Goal: Task Accomplishment & Management: Use online tool/utility

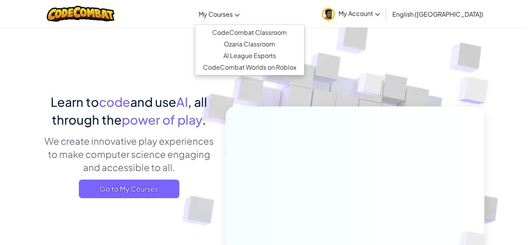
click at [233, 13] on span "My Courses" at bounding box center [216, 14] width 34 height 8
click at [253, 31] on link "CodeCombat Classroom" at bounding box center [249, 33] width 109 height 12
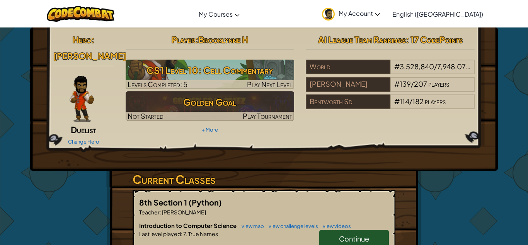
click at [365, 234] on span "Continue" at bounding box center [354, 238] width 30 height 9
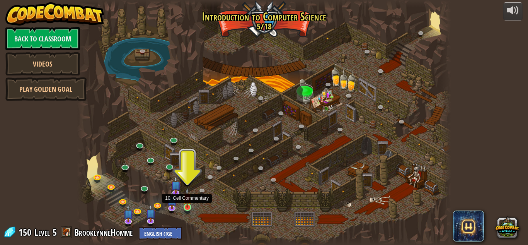
click at [187, 205] on img at bounding box center [187, 198] width 9 height 20
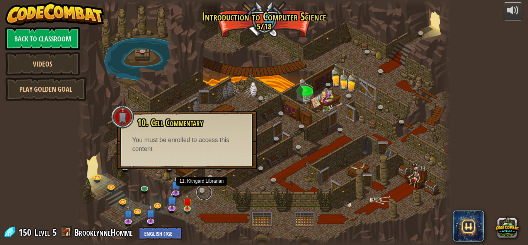
click at [206, 187] on link at bounding box center [203, 192] width 15 height 15
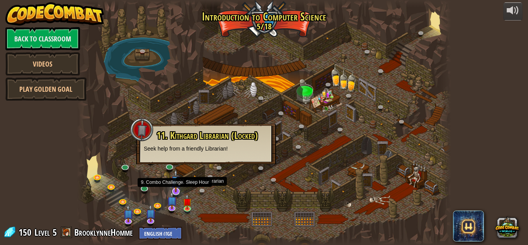
click at [178, 188] on img at bounding box center [176, 180] width 10 height 23
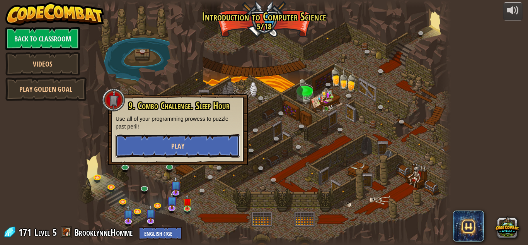
click at [185, 147] on button "Play" at bounding box center [178, 145] width 125 height 23
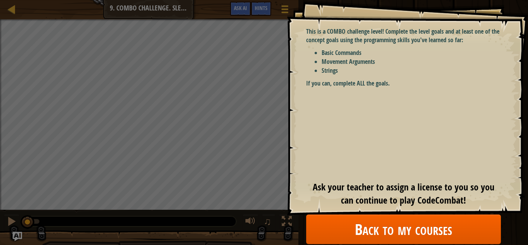
click at [379, 197] on span "Ask your teacher to assign a license to you so you can continue to play CodeCom…" at bounding box center [404, 194] width 182 height 26
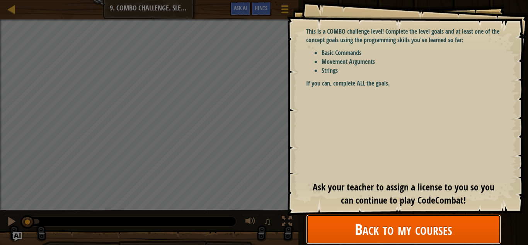
click at [381, 234] on link "Back to my courses" at bounding box center [403, 229] width 195 height 30
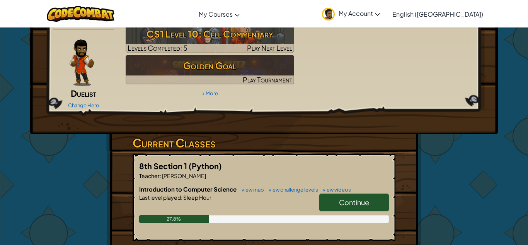
scroll to position [36, 0]
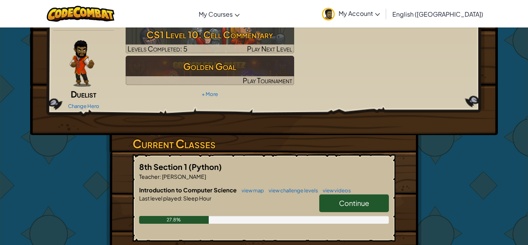
click at [358, 198] on span "Continue" at bounding box center [354, 202] width 30 height 9
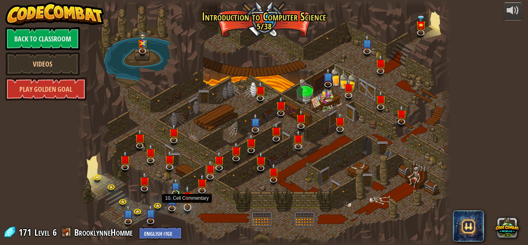
click at [191, 203] on img at bounding box center [188, 196] width 10 height 23
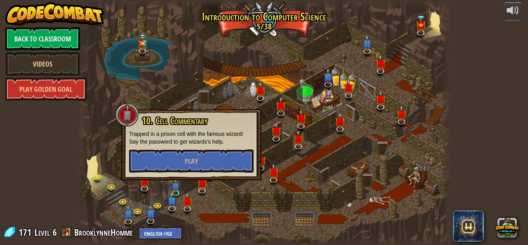
click at [220, 226] on div at bounding box center [264, 122] width 374 height 245
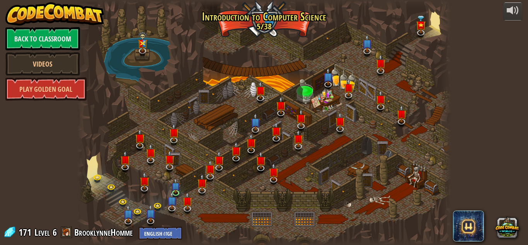
click at [202, 236] on div at bounding box center [264, 122] width 374 height 245
click at [195, 214] on div at bounding box center [264, 122] width 374 height 245
click at [187, 205] on img at bounding box center [188, 196] width 10 height 23
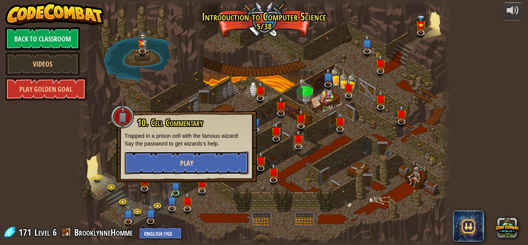
click at [226, 167] on button "Play" at bounding box center [187, 162] width 125 height 23
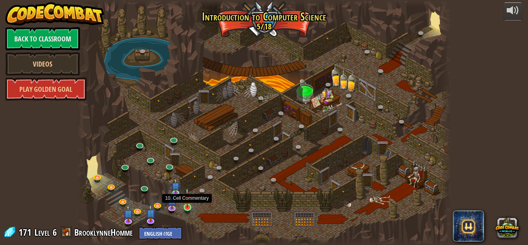
click at [190, 202] on img at bounding box center [187, 198] width 9 height 20
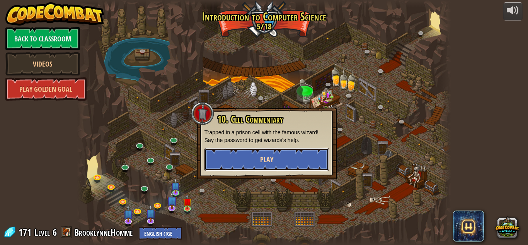
click at [252, 163] on button "Play" at bounding box center [267, 159] width 125 height 23
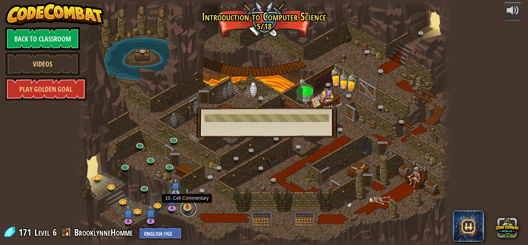
click at [187, 208] on link at bounding box center [188, 208] width 15 height 15
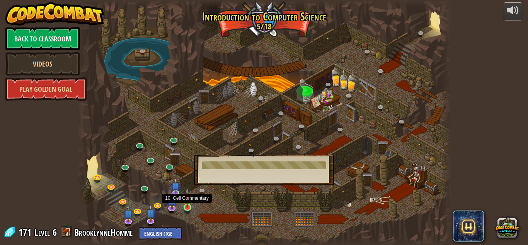
click at [190, 205] on img at bounding box center [187, 198] width 9 height 20
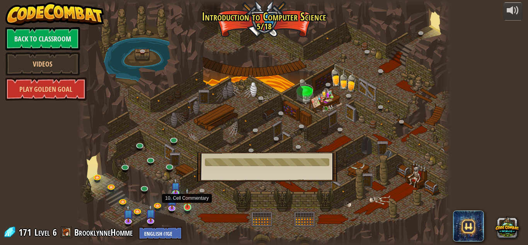
click at [190, 205] on img at bounding box center [187, 198] width 9 height 20
drag, startPoint x: 234, startPoint y: 175, endPoint x: 178, endPoint y: 87, distance: 103.9
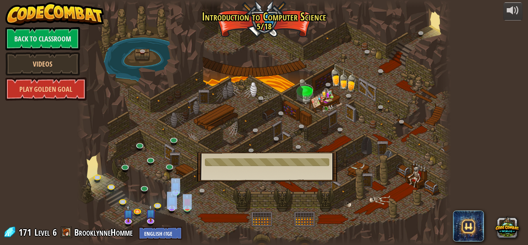
click at [178, 87] on div "25. Kithgard Gates (Locked) Escape the Kithgard dungeons, and don't let the gua…" at bounding box center [264, 122] width 374 height 245
click at [225, 94] on div at bounding box center [264, 122] width 374 height 245
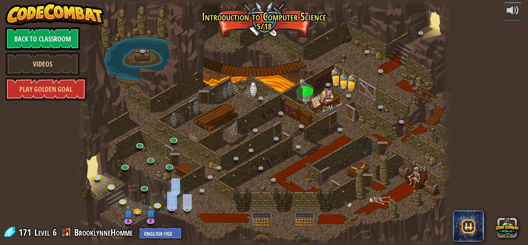
click at [185, 151] on div at bounding box center [264, 122] width 374 height 245
click at [202, 208] on div at bounding box center [264, 122] width 374 height 245
click at [181, 209] on link at bounding box center [188, 208] width 15 height 15
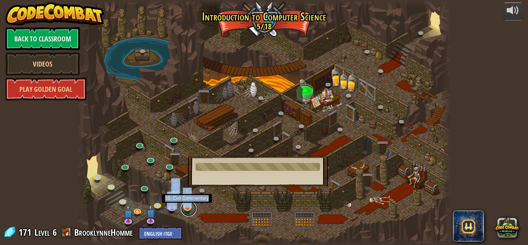
click at [181, 209] on link at bounding box center [188, 208] width 15 height 15
click at [203, 204] on div at bounding box center [264, 122] width 374 height 245
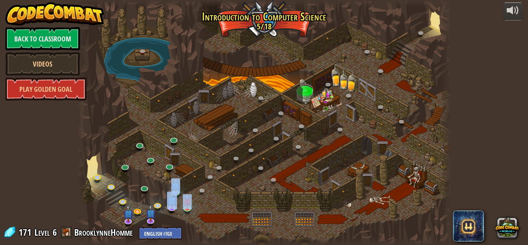
click at [178, 200] on div at bounding box center [264, 122] width 374 height 245
click at [118, 152] on div "25. Kithgard Gates (Locked) Escape the Kithgard dungeons, and don't let the gua…" at bounding box center [264, 122] width 374 height 245
click at [118, 152] on div at bounding box center [264, 122] width 374 height 245
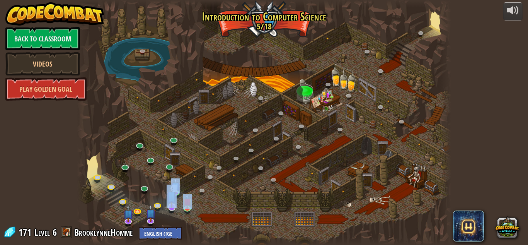
click at [118, 152] on div at bounding box center [264, 122] width 374 height 245
click at [186, 214] on link at bounding box center [188, 208] width 15 height 15
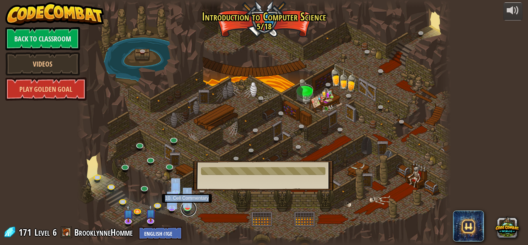
click at [186, 214] on link at bounding box center [188, 208] width 15 height 15
click at [171, 174] on div at bounding box center [264, 122] width 374 height 245
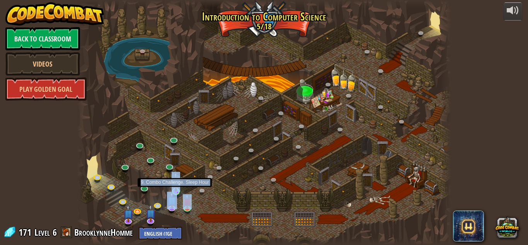
click at [176, 185] on img at bounding box center [176, 182] width 9 height 20
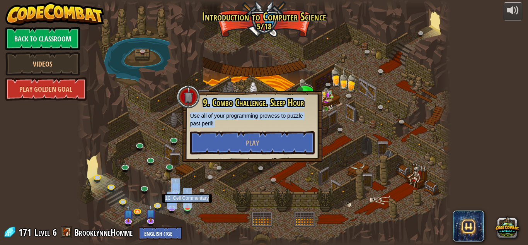
click at [185, 204] on img at bounding box center [187, 198] width 9 height 20
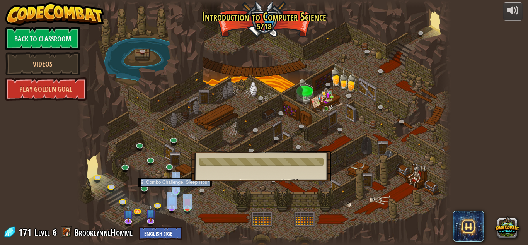
click at [177, 185] on img at bounding box center [176, 182] width 9 height 20
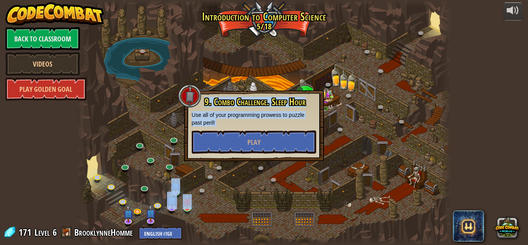
click at [253, 66] on div at bounding box center [264, 122] width 374 height 245
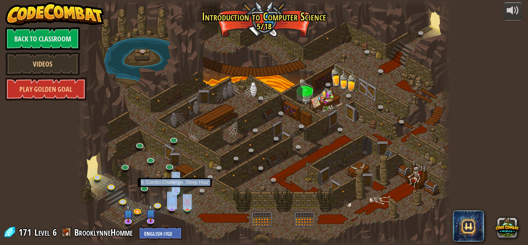
click at [178, 189] on img at bounding box center [176, 182] width 9 height 20
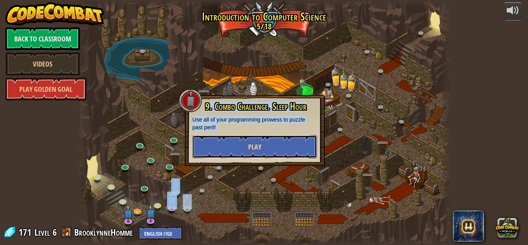
click at [246, 149] on button "Play" at bounding box center [255, 146] width 125 height 23
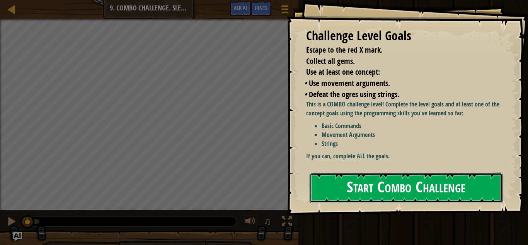
click at [362, 193] on button "Start Combo Challenge" at bounding box center [406, 188] width 193 height 31
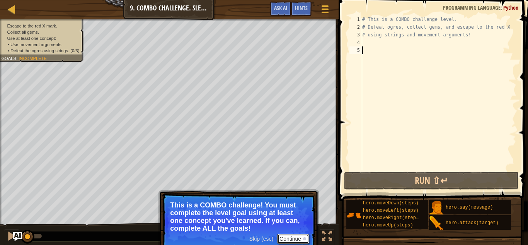
click at [297, 238] on button "Continue" at bounding box center [293, 239] width 32 height 10
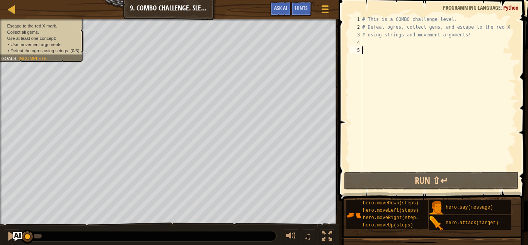
click at [384, 48] on div "# This is a COMBO challenge level. # Defeat [PERSON_NAME], collect gems, and es…" at bounding box center [439, 100] width 156 height 170
click at [383, 43] on div "# This is a COMBO challenge level. # Defeat [PERSON_NAME], collect gems, and es…" at bounding box center [439, 100] width 156 height 170
click at [379, 58] on div "# This is a COMBO challenge level. # Defeat [PERSON_NAME], collect gems, and es…" at bounding box center [439, 100] width 156 height 170
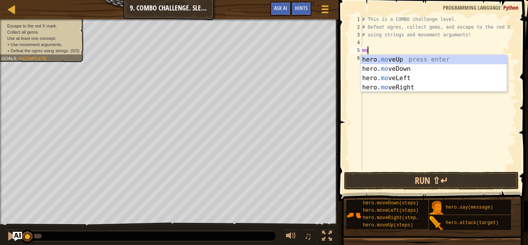
type textarea "move"
click at [392, 70] on div "hero. move Up press enter hero. move Down press enter hero. move Left press ent…" at bounding box center [434, 83] width 146 height 56
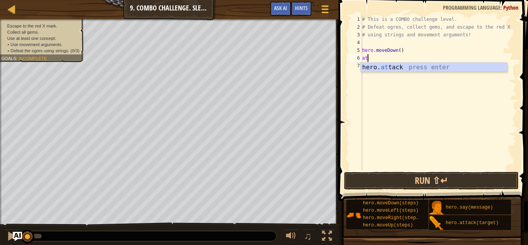
scroll to position [3, 0]
click at [405, 69] on div "hero. at tack press enter" at bounding box center [434, 77] width 146 height 28
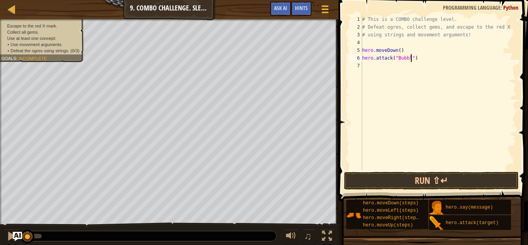
type textarea "hero.attack("Bubble")"
click at [389, 65] on div "# This is a COMBO challenge level. # Defeat [PERSON_NAME], collect gems, and es…" at bounding box center [439, 100] width 156 height 170
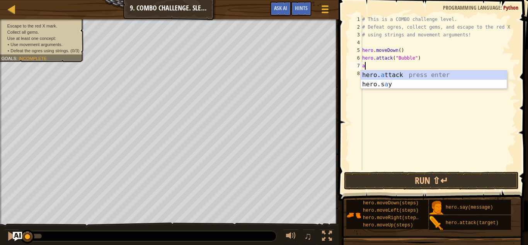
scroll to position [3, 0]
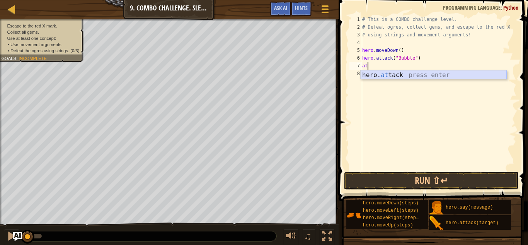
type textarea "a"
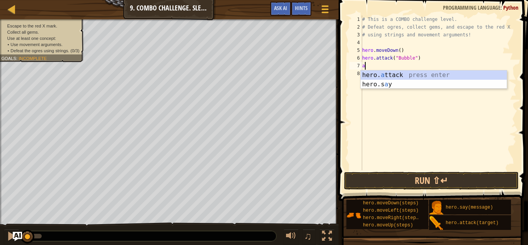
scroll to position [3, 0]
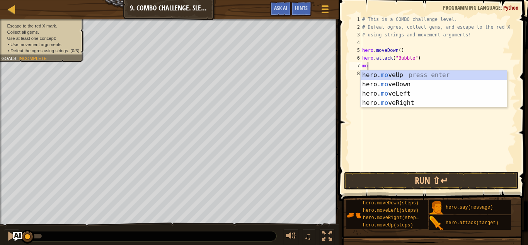
type textarea "move"
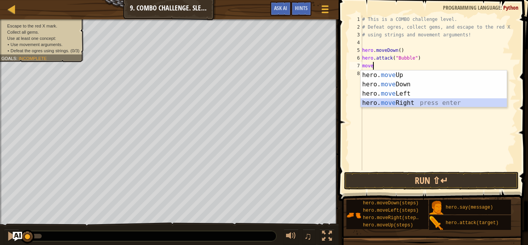
click at [408, 102] on div "hero. move Up press enter hero. move Down press enter hero. move Left press ent…" at bounding box center [434, 98] width 146 height 56
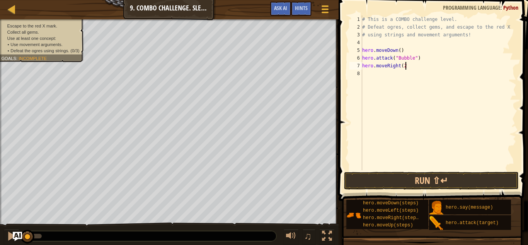
type textarea "hero.moveRight(2)"
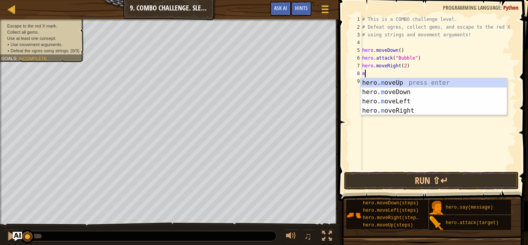
scroll to position [3, 0]
type textarea "m"
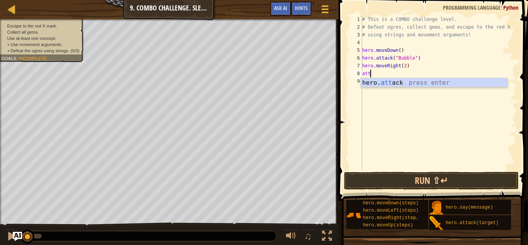
scroll to position [3, 1]
click at [418, 79] on div "hero. [PERSON_NAME] press enter" at bounding box center [434, 92] width 146 height 28
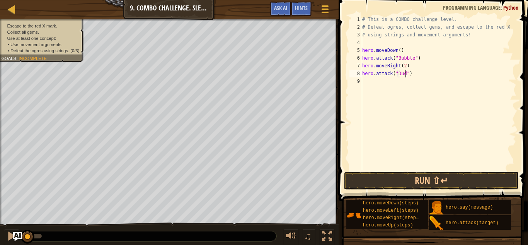
type textarea "hero.attack("Dudle")"
click at [406, 83] on div "# This is a COMBO challenge level. # Defeat [PERSON_NAME], collect gems, and es…" at bounding box center [439, 100] width 156 height 170
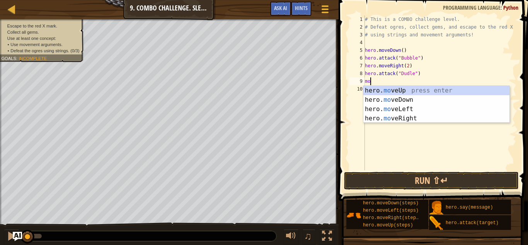
scroll to position [3, 1]
type textarea "move"
click at [405, 94] on div "hero. move Up press enter hero. move Down press enter hero. move Left press ent…" at bounding box center [437, 114] width 146 height 56
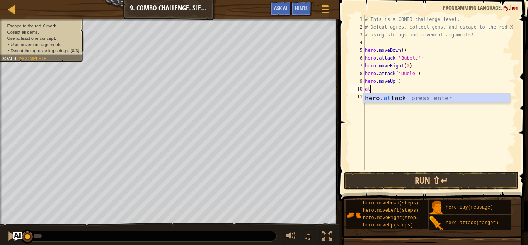
scroll to position [3, 0]
click at [408, 96] on div "hero. at tack press enter" at bounding box center [437, 108] width 146 height 28
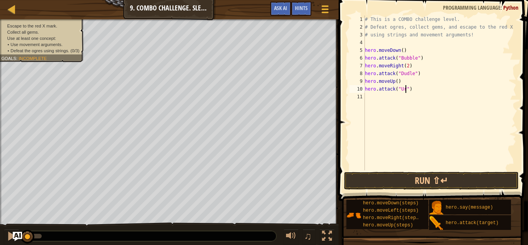
type textarea "hero.attack("Ursa")"
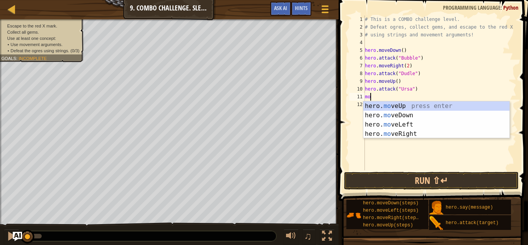
type textarea "move"
click at [415, 126] on div "hero. move Up press enter hero. move Down press enter hero. move Left press ent…" at bounding box center [437, 129] width 146 height 56
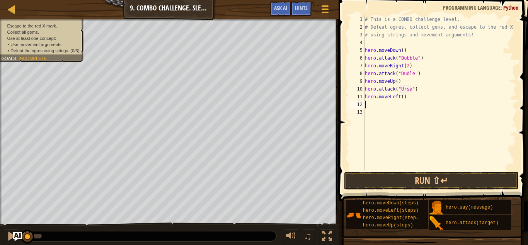
scroll to position [3, 0]
click at [418, 97] on div "# This is a COMBO challenge level. # Defeat [PERSON_NAME], collect gems, and es…" at bounding box center [440, 100] width 153 height 170
type textarea "hero.moveLeft(2)"
drag, startPoint x: 56, startPoint y: 48, endPoint x: 51, endPoint y: 36, distance: 13.5
click at [51, 36] on div "Escape to the red X mark. Collect all gems. Use at least one concept: • Use mov…" at bounding box center [41, 38] width 80 height 31
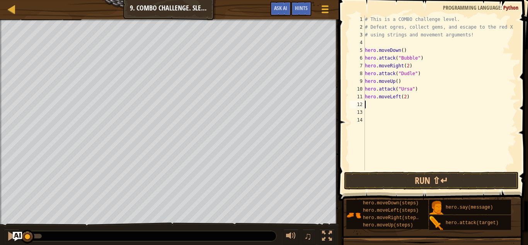
click at [375, 104] on div "# This is a COMBO challenge level. # Defeat [PERSON_NAME], collect gems, and es…" at bounding box center [440, 100] width 153 height 170
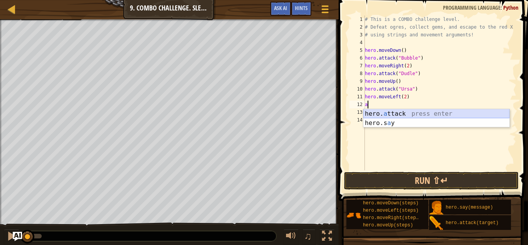
click at [385, 114] on div "hero. a ttack press enter hero.s a y press enter" at bounding box center [437, 127] width 146 height 37
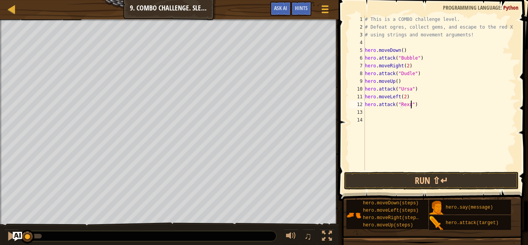
scroll to position [3, 8]
type textarea "hero.attack("Rexxar")"
click at [385, 115] on div "# This is a COMBO challenge level. # Defeat [PERSON_NAME], collect gems, and es…" at bounding box center [440, 100] width 153 height 170
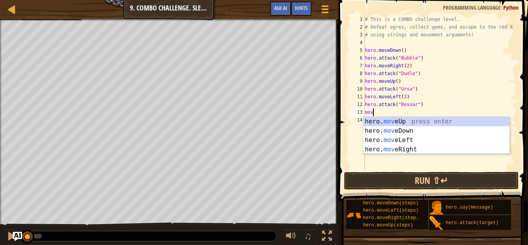
type textarea "move"
click at [396, 138] on div "hero. move Up press enter hero. move Down press enter hero. move Left press ent…" at bounding box center [437, 145] width 146 height 56
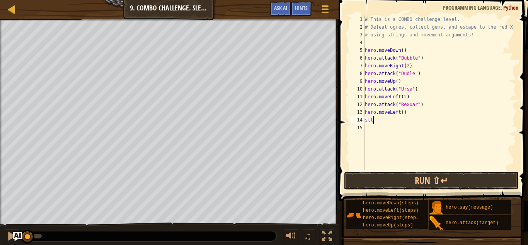
scroll to position [3, 0]
type textarea "s"
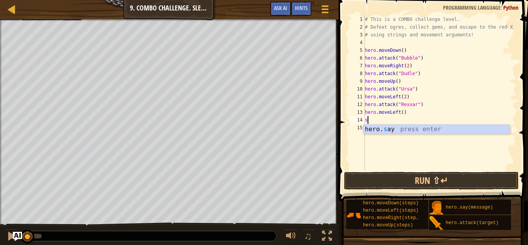
scroll to position [0, 0]
click at [425, 0] on body "Map Introduction to Computer Science 9. Combo Challenge. Sleep Hour Game Menu D…" at bounding box center [264, 0] width 528 height 0
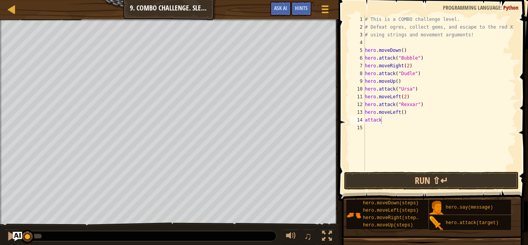
click at [395, 120] on div "# This is a COMBO challenge level. # Defeat [PERSON_NAME], collect gems, and es…" at bounding box center [440, 100] width 153 height 170
click at [381, 117] on div "# This is a COMBO challenge level. # Defeat [PERSON_NAME], collect gems, and es…" at bounding box center [440, 100] width 153 height 170
type textarea "hero.attack("Brack")"
click at [424, 130] on div "# This is a COMBO challenge level. # Defeat [PERSON_NAME], collect gems, and es…" at bounding box center [440, 100] width 153 height 170
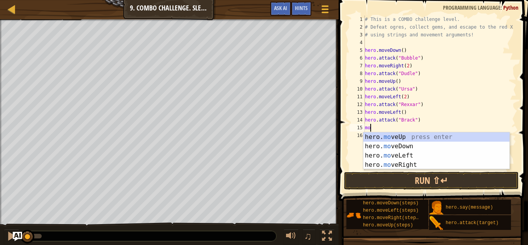
type textarea "move"
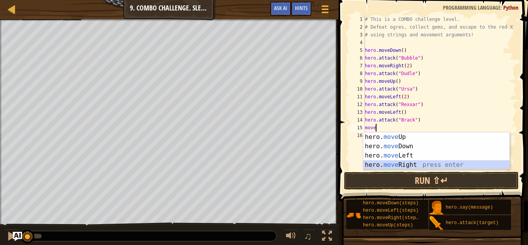
click at [415, 164] on div "hero. move Up press enter hero. move Down press enter hero. move Left press ent…" at bounding box center [437, 160] width 146 height 56
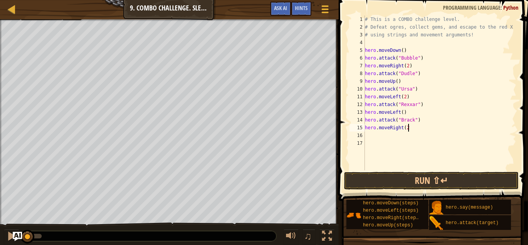
type textarea "hero.moveRight(2)"
click at [407, 181] on button "Run ⇧↵" at bounding box center [431, 181] width 175 height 18
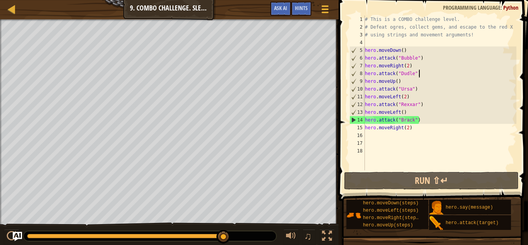
click at [424, 74] on div "# This is a COMBO challenge level. # Defeat [PERSON_NAME], collect gems, and es…" at bounding box center [440, 100] width 153 height 170
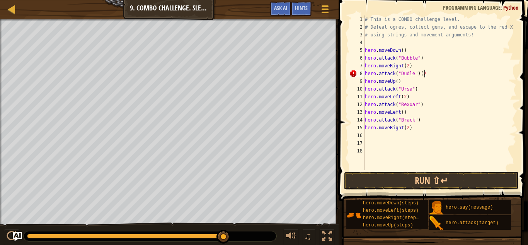
scroll to position [3, 9]
click at [420, 90] on div "# This is a COMBO challenge level. # Defeat [PERSON_NAME], collect gems, and es…" at bounding box center [440, 100] width 153 height 170
click at [427, 107] on div "# This is a COMBO challenge level. # Defeat [PERSON_NAME], collect gems, and es…" at bounding box center [440, 100] width 153 height 170
type textarea "hero.attack("Rexxar")(2"
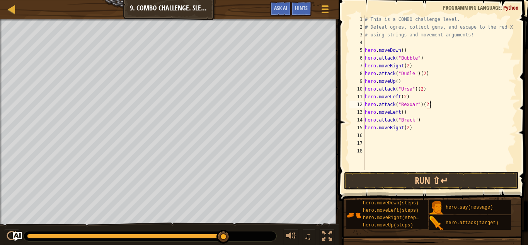
scroll to position [3, 9]
type textarea "0"
click at [428, 119] on div "# This is a COMBO challenge level. # Defeat [PERSON_NAME], collect gems, and es…" at bounding box center [440, 100] width 153 height 170
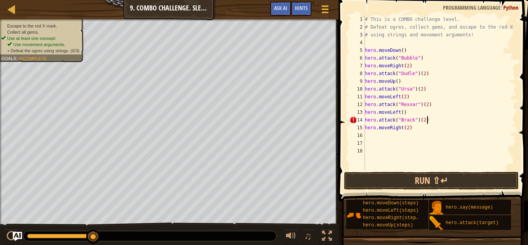
scroll to position [3, 9]
click at [432, 72] on div "# This is a COMBO challenge level. # Defeat [PERSON_NAME], collect gems, and es…" at bounding box center [440, 100] width 153 height 170
click at [428, 86] on div "# This is a COMBO challenge level. # Defeat [PERSON_NAME], collect gems, and es…" at bounding box center [440, 100] width 153 height 170
click at [385, 178] on button "Run ⇧↵" at bounding box center [431, 181] width 175 height 18
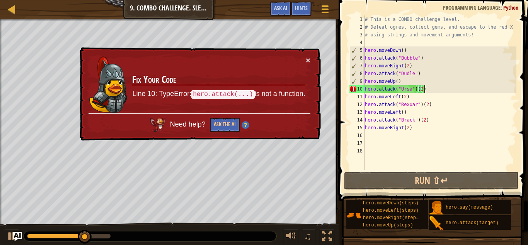
click at [312, 64] on div "× Fix Your Code Line 10: TypeError: hero.attack(...) is not a function. Need he…" at bounding box center [199, 94] width 243 height 94
click at [310, 60] on button "×" at bounding box center [308, 60] width 5 height 8
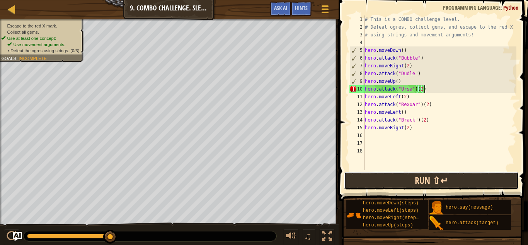
click at [401, 181] on button "Run ⇧↵" at bounding box center [431, 181] width 175 height 18
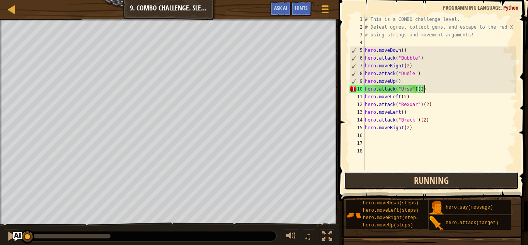
click at [401, 181] on button "Running" at bounding box center [431, 181] width 175 height 18
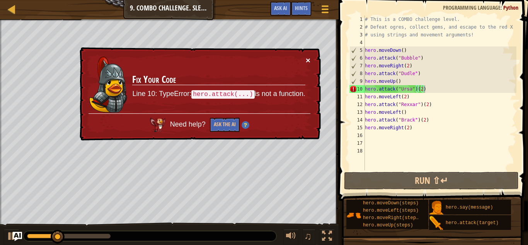
click at [308, 61] on button "×" at bounding box center [308, 60] width 5 height 8
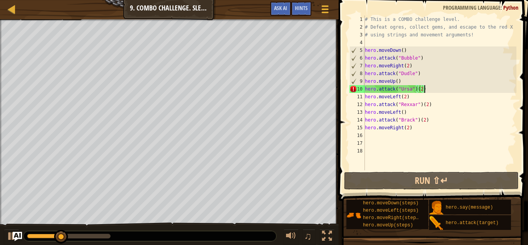
click at [438, 90] on div "# This is a COMBO challenge level. # Defeat [PERSON_NAME], collect gems, and es…" at bounding box center [440, 100] width 153 height 170
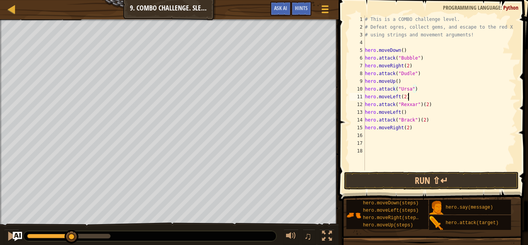
scroll to position [3, 6]
type textarea "hero.attack("Ursa")"
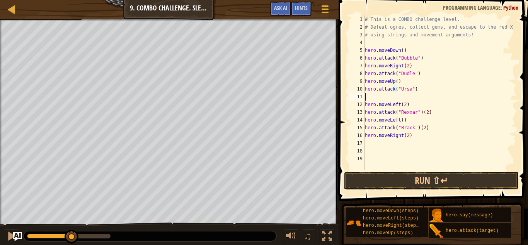
scroll to position [3, 0]
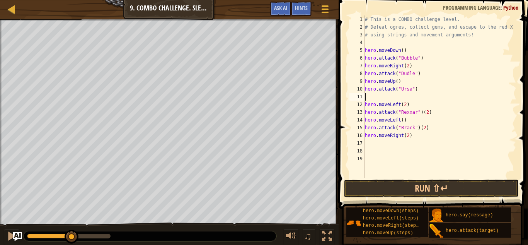
type textarea "s"
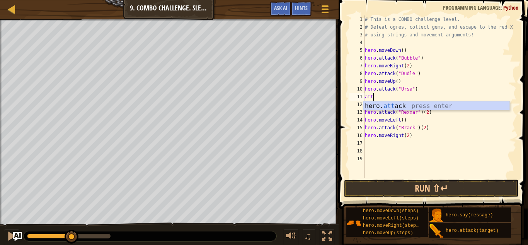
scroll to position [3, 1]
click at [456, 107] on div "hero. att ack press enter" at bounding box center [437, 115] width 146 height 28
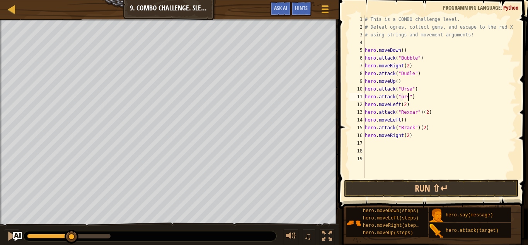
scroll to position [3, 7]
click at [432, 114] on div "# This is a COMBO challenge level. # Defeat [PERSON_NAME], collect gems, and es…" at bounding box center [440, 104] width 153 height 178
type textarea "hero.attack("Rexxar")"
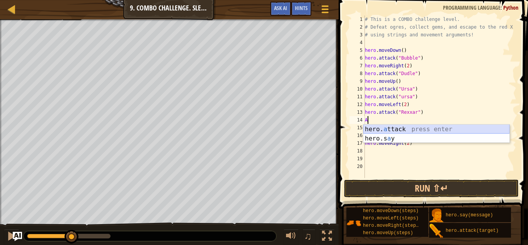
click at [434, 129] on div "hero. a ttack press enter hero.s a y press enter" at bounding box center [437, 143] width 146 height 37
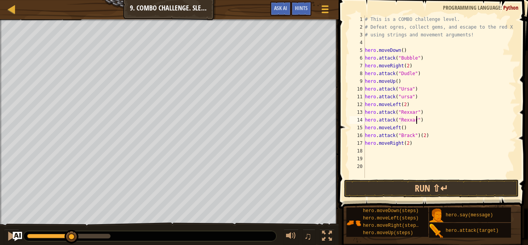
scroll to position [3, 8]
click at [430, 133] on div "# This is a COMBO challenge level. # Defeat [PERSON_NAME], collect gems, and es…" at bounding box center [440, 104] width 153 height 178
type textarea "hero.attack("[PERSON_NAME]")("
type textarea "hero.attack("Brack")"
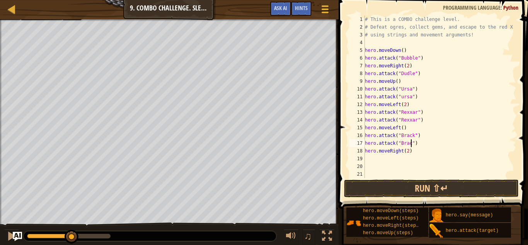
scroll to position [3, 7]
type textarea "hero.attack("Brack")"
click at [469, 190] on button "Run ⇧↵" at bounding box center [431, 188] width 175 height 18
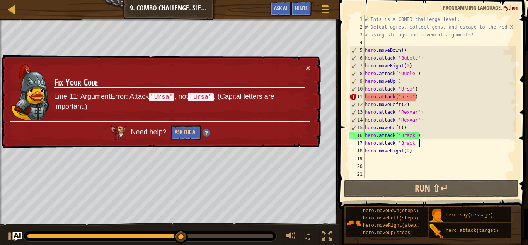
click at [402, 93] on div "# This is a COMBO challenge level. # Defeat [PERSON_NAME], collect gems, and es…" at bounding box center [440, 104] width 153 height 178
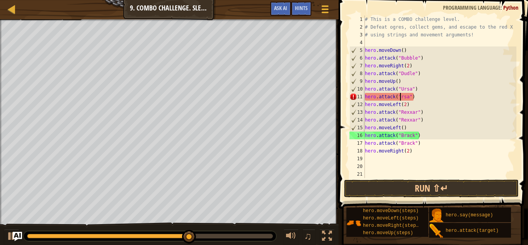
scroll to position [3, 6]
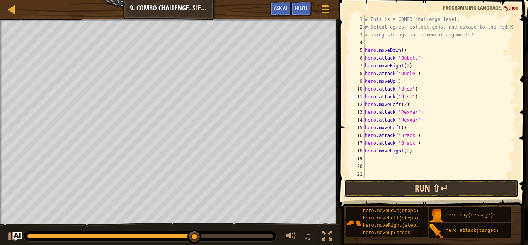
click at [436, 193] on button "Run ⇧↵" at bounding box center [431, 188] width 175 height 18
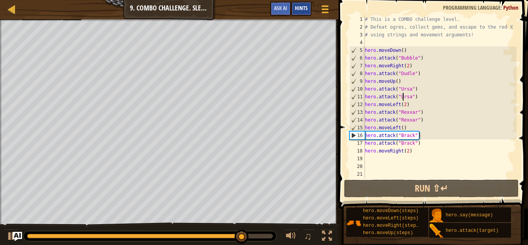
click at [302, 10] on span "Hints" at bounding box center [301, 7] width 13 height 7
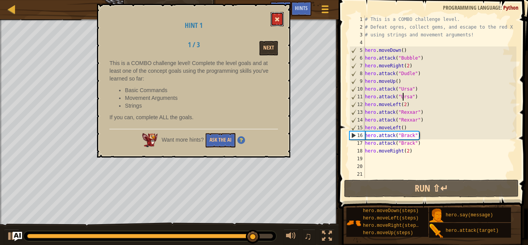
click at [275, 19] on span at bounding box center [277, 19] width 5 height 5
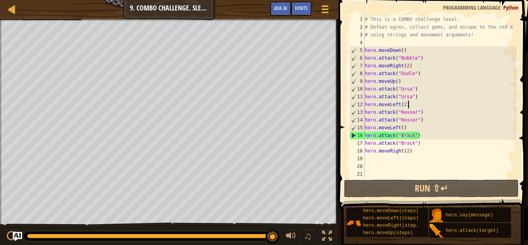
click at [412, 106] on div "# This is a COMBO challenge level. # Defeat [PERSON_NAME], collect gems, and es…" at bounding box center [440, 104] width 153 height 178
type textarea "hero.moveLeft(2)"
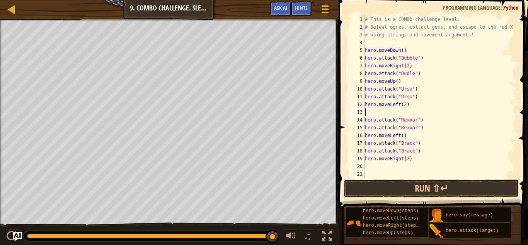
type textarea "move"
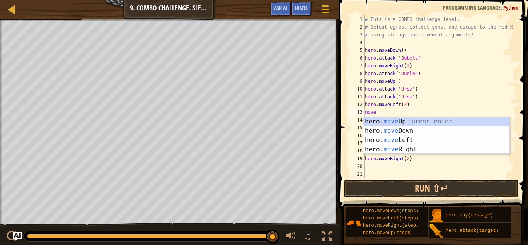
scroll to position [3, 1]
click at [416, 122] on div "hero. move Up press enter hero. move Down press enter hero. move Left press ent…" at bounding box center [437, 145] width 146 height 56
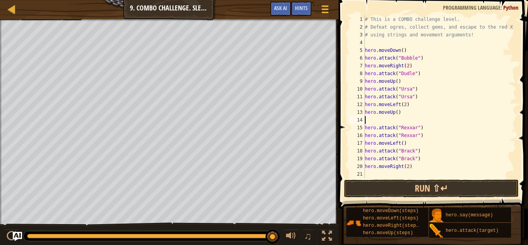
scroll to position [3, 0]
type textarea "hero.moveUp()"
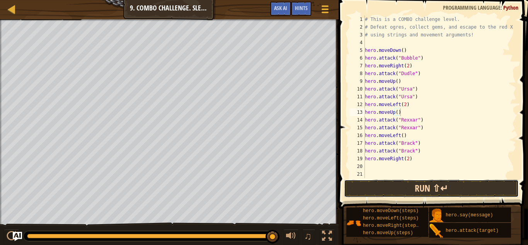
click at [418, 186] on button "Run ⇧↵" at bounding box center [431, 188] width 175 height 18
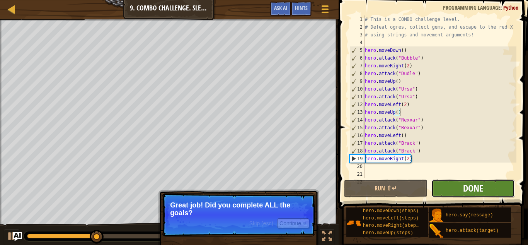
click at [475, 184] on span "Done" at bounding box center [473, 188] width 20 height 12
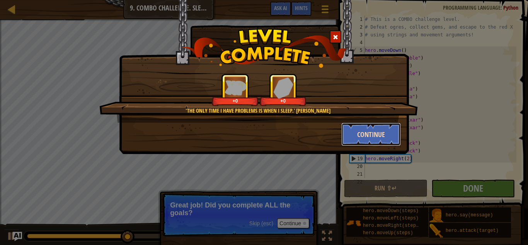
click at [372, 133] on button "Continue" at bounding box center [372, 134] width 60 height 23
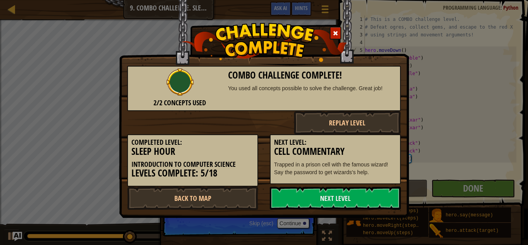
click at [365, 134] on div "Next Level: Cell Commentary Trapped in a prison cell with the famous wizard! Sa…" at bounding box center [335, 159] width 131 height 50
click at [323, 195] on link "Next Level" at bounding box center [335, 197] width 131 height 23
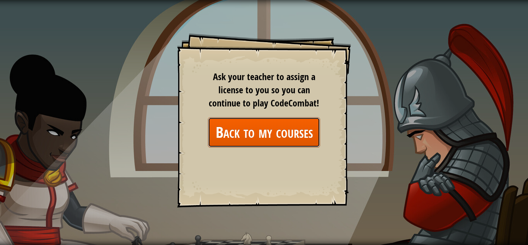
click at [285, 135] on link "Back to my courses" at bounding box center [264, 132] width 112 height 30
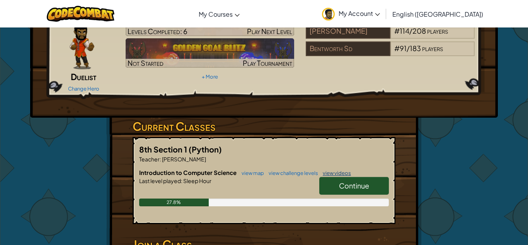
scroll to position [54, 0]
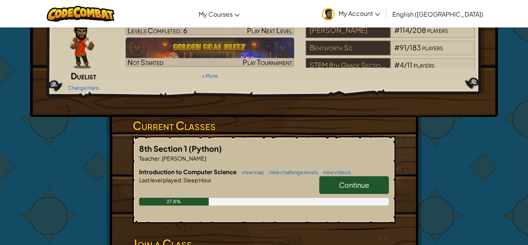
click at [345, 176] on link "Continue" at bounding box center [355, 185] width 70 height 18
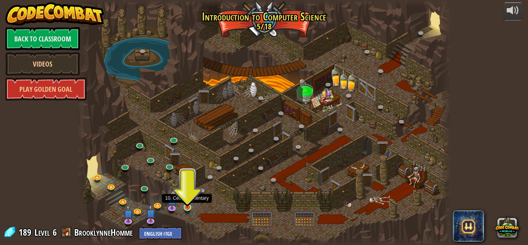
click at [187, 206] on img at bounding box center [187, 198] width 9 height 20
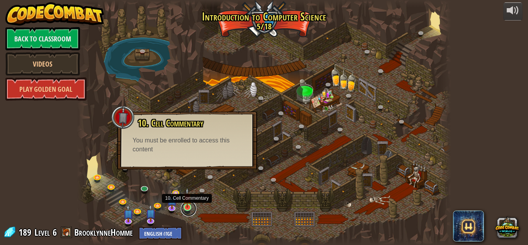
click at [189, 208] on link at bounding box center [188, 208] width 15 height 15
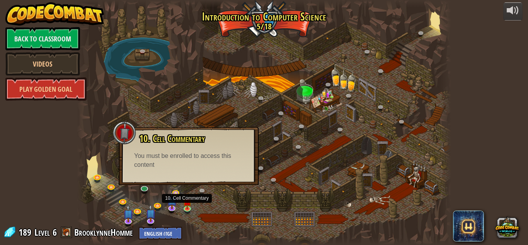
click at [205, 206] on div at bounding box center [264, 122] width 374 height 245
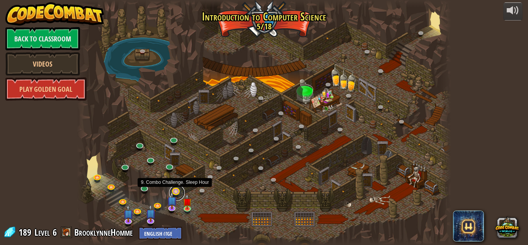
click at [180, 190] on link at bounding box center [176, 192] width 15 height 15
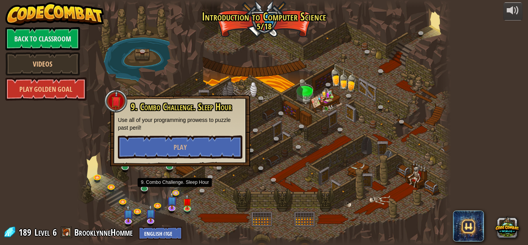
click at [190, 193] on div at bounding box center [264, 122] width 374 height 245
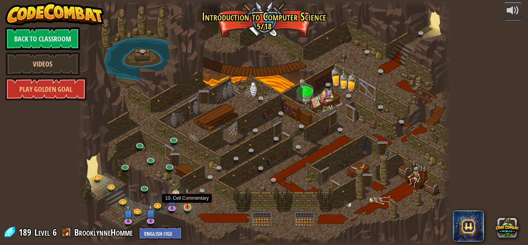
click at [189, 202] on img at bounding box center [187, 198] width 9 height 20
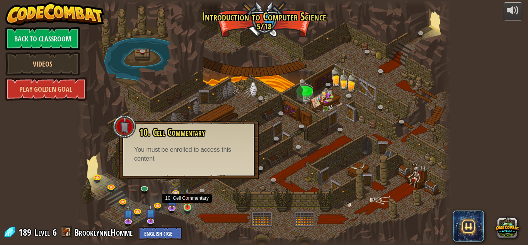
click at [189, 202] on img at bounding box center [187, 198] width 9 height 20
click at [231, 212] on div at bounding box center [264, 122] width 374 height 245
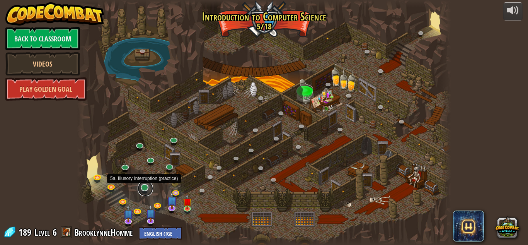
click at [148, 189] on link at bounding box center [145, 188] width 15 height 15
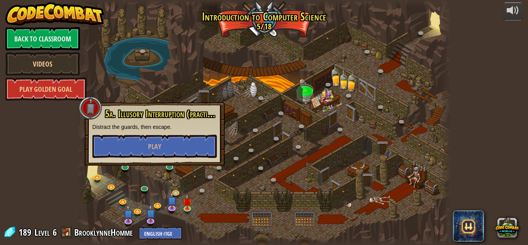
click at [229, 231] on div at bounding box center [264, 122] width 374 height 245
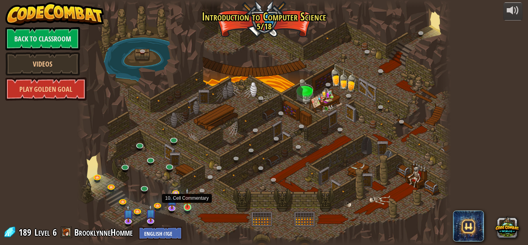
click at [189, 203] on img at bounding box center [187, 198] width 9 height 20
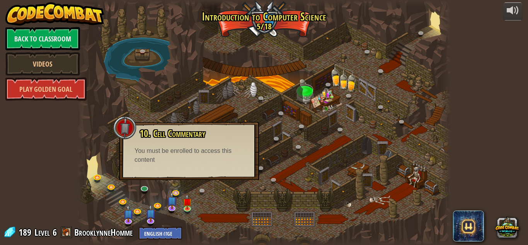
click at [121, 160] on div "10. Cell Commentary Trapped in a prison cell with the famous wizard! Say the pa…" at bounding box center [189, 151] width 140 height 58
click at [152, 194] on div at bounding box center [264, 122] width 374 height 245
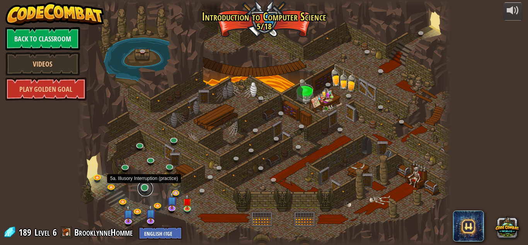
click at [147, 190] on link at bounding box center [145, 188] width 15 height 15
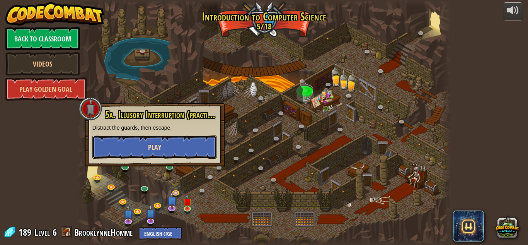
click at [171, 152] on button "Play" at bounding box center [154, 146] width 125 height 23
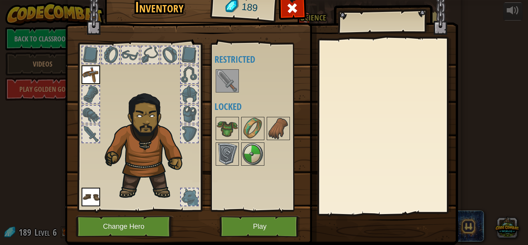
click at [264, 239] on img at bounding box center [261, 104] width 393 height 281
click at [269, 225] on button "Play" at bounding box center [260, 226] width 81 height 21
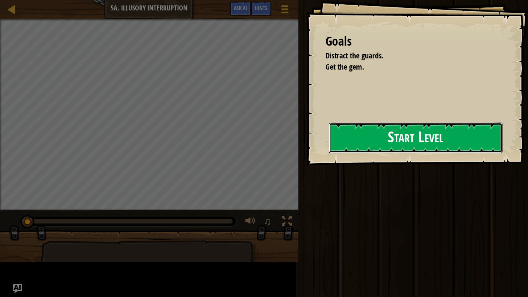
click at [329, 137] on button "Start Level" at bounding box center [416, 138] width 174 height 31
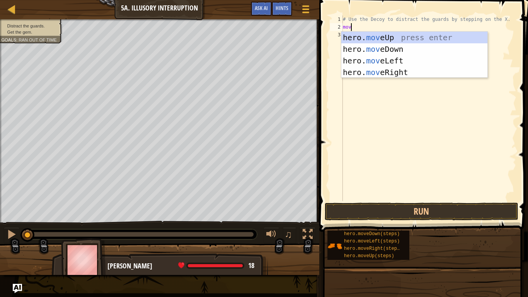
type textarea "move"
click at [395, 73] on div "hero. move Up press enter hero. move Down press enter hero. move Left press ent…" at bounding box center [415, 67] width 146 height 70
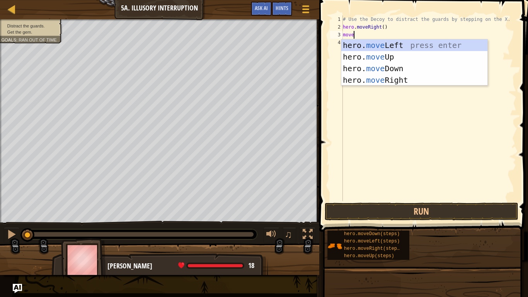
scroll to position [3, 2]
type textarea "moved"
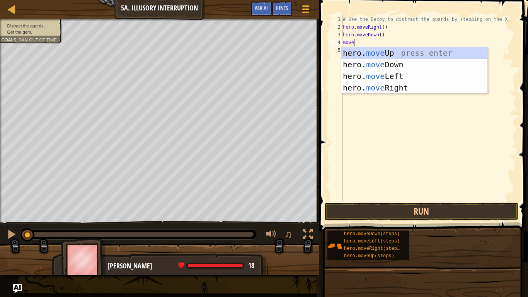
scroll to position [3, 1]
type textarea "movel"
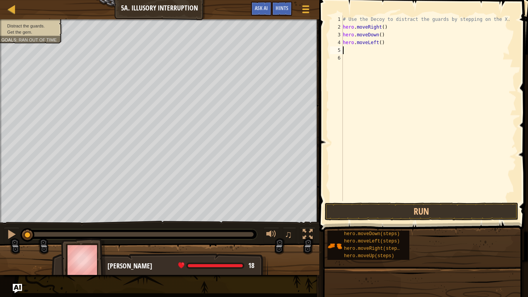
scroll to position [3, 0]
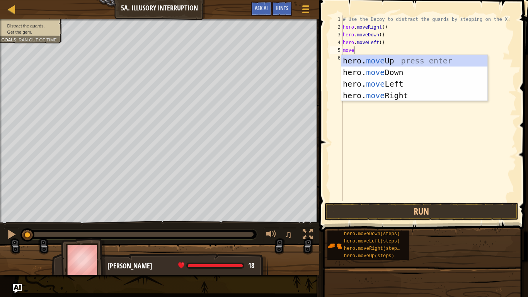
type textarea "mover"
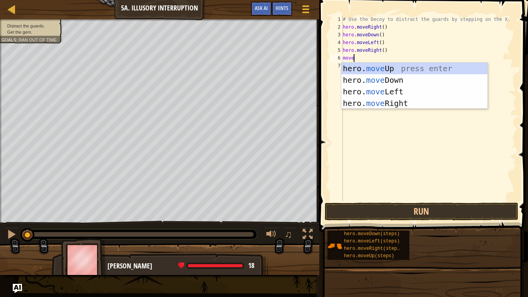
type textarea "moveu"
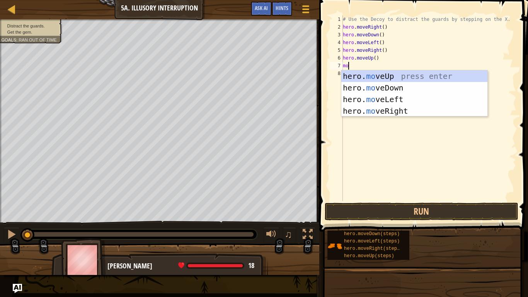
scroll to position [3, 1]
type textarea "mover"
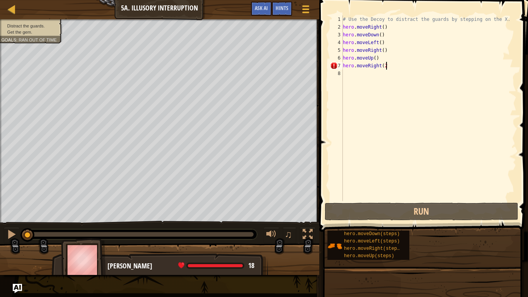
scroll to position [3, 6]
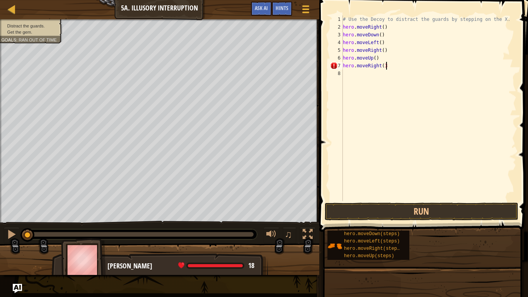
type textarea "hero.moveRight(3)"
click at [421, 215] on button "Run" at bounding box center [422, 212] width 194 height 18
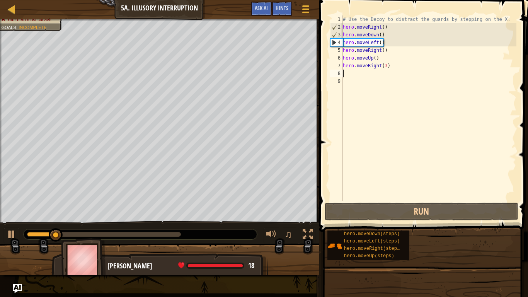
click at [389, 34] on div "# Use the Decoy to distract the guards by stepping on the X. hero . moveRight (…" at bounding box center [429, 115] width 175 height 201
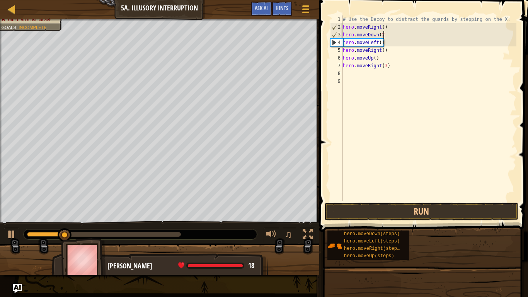
scroll to position [3, 6]
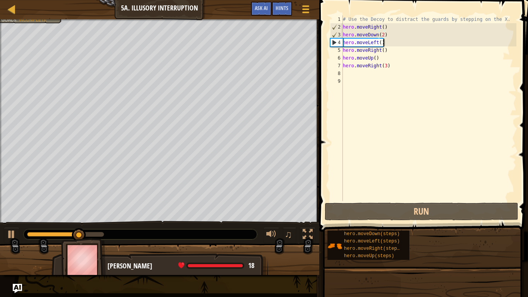
click at [386, 44] on div "# Use the Decoy to distract the guards by stepping on the X. hero . moveRight (…" at bounding box center [429, 115] width 175 height 201
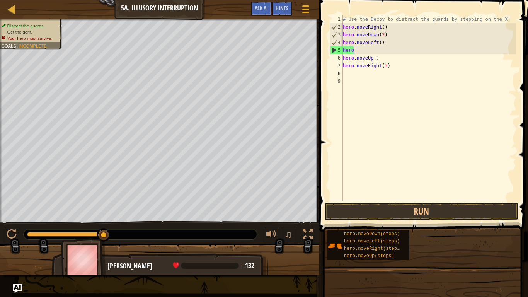
scroll to position [3, 1]
type textarea "h"
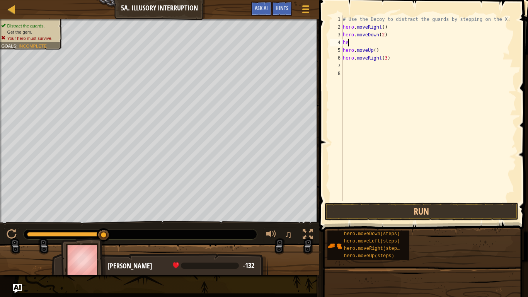
type textarea "h"
click at [414, 215] on button "Run" at bounding box center [422, 212] width 194 height 18
type textarea "hero.moveDown()"
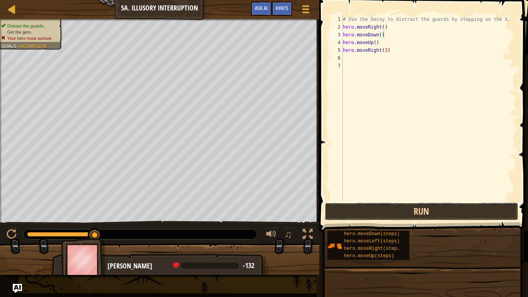
click at [393, 208] on button "Run" at bounding box center [422, 212] width 194 height 18
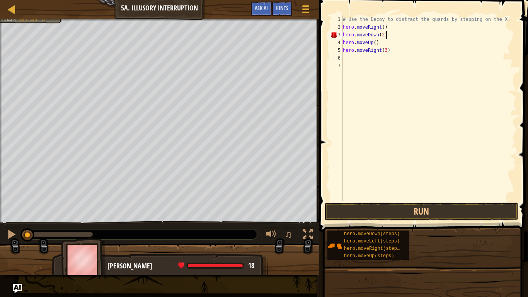
scroll to position [3, 6]
click at [385, 43] on div "# Use the Decoy to distract the guards by stepping on the X. hero . moveRight (…" at bounding box center [429, 115] width 175 height 201
type textarea "hero.moveUp(2)"
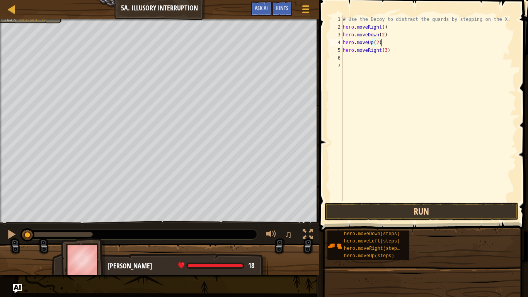
type textarea "hero.moveUp(2)"
click at [404, 212] on button "Run" at bounding box center [422, 212] width 194 height 18
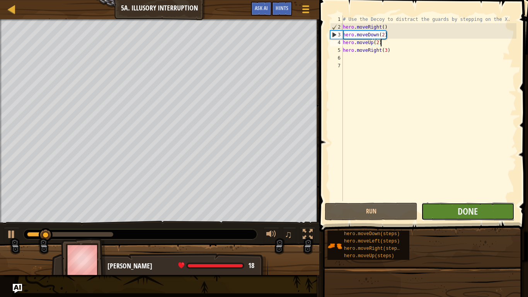
click at [446, 215] on button "Done" at bounding box center [468, 212] width 93 height 18
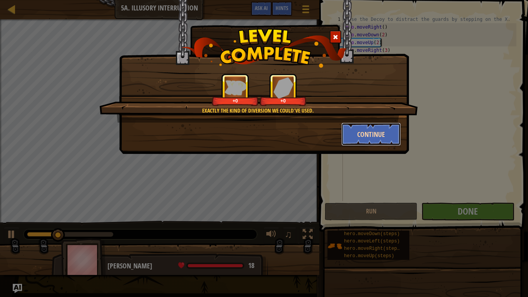
click at [362, 138] on button "Continue" at bounding box center [372, 134] width 60 height 23
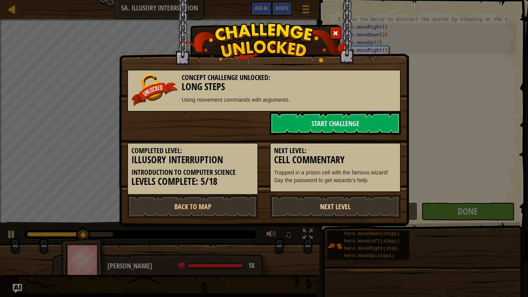
drag, startPoint x: 344, startPoint y: 205, endPoint x: 319, endPoint y: 204, distance: 24.8
click at [319, 204] on link "Next Level" at bounding box center [335, 206] width 131 height 23
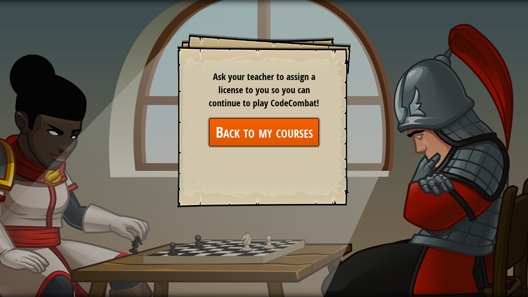
click at [251, 138] on link "Back to my courses" at bounding box center [264, 132] width 112 height 30
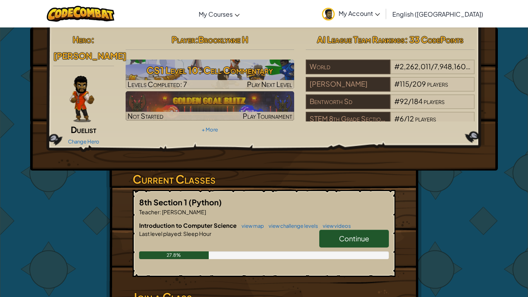
click at [327, 230] on link "Continue" at bounding box center [355, 239] width 70 height 18
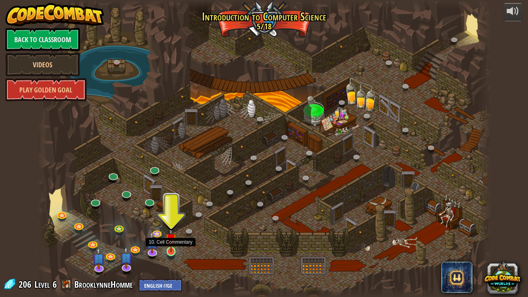
click at [170, 244] on img at bounding box center [172, 239] width 12 height 26
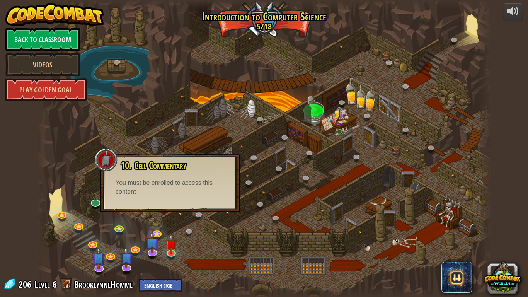
click at [196, 244] on div at bounding box center [264, 148] width 454 height 297
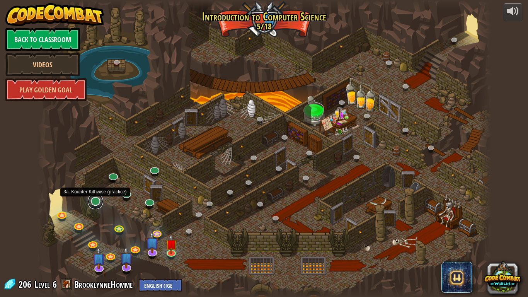
click at [97, 199] on link at bounding box center [95, 201] width 15 height 15
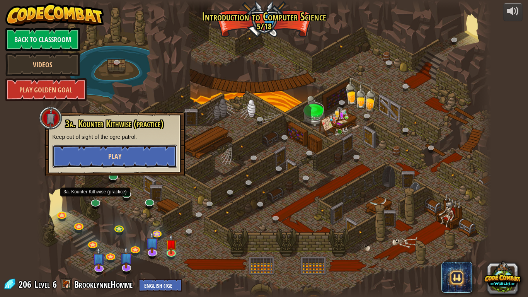
click at [140, 159] on button "Play" at bounding box center [115, 156] width 125 height 23
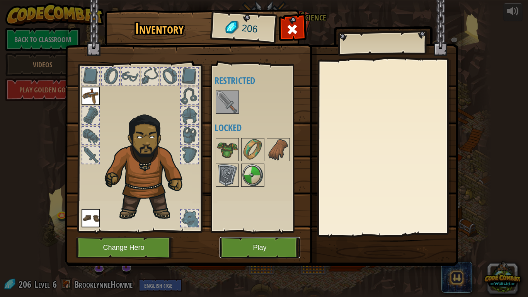
click at [270, 239] on button "Play" at bounding box center [260, 247] width 81 height 21
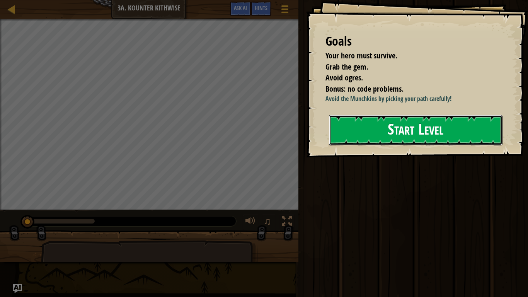
click at [380, 145] on button "Start Level" at bounding box center [416, 130] width 174 height 31
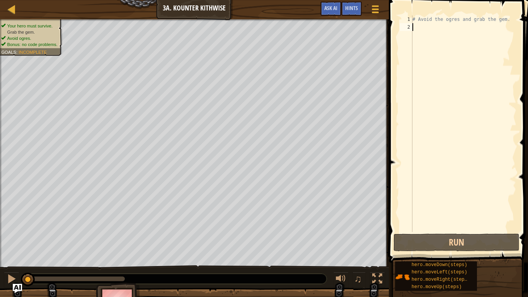
type textarea "mo"
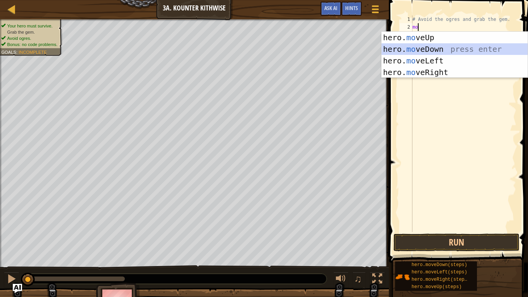
click at [431, 46] on div "hero. mo veUp press enter hero. mo veDown press enter hero. mo veLeft press ent…" at bounding box center [455, 67] width 146 height 70
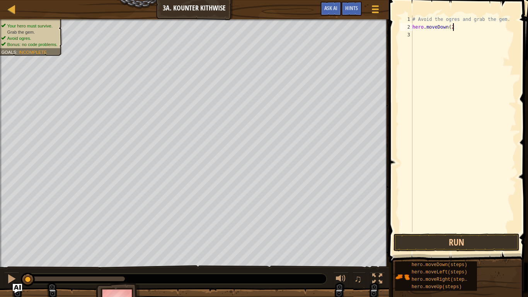
type textarea "hero.moveDown(2)"
type textarea "a"
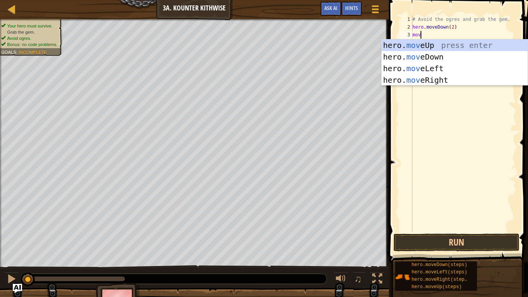
type textarea "move"
click at [449, 83] on div "hero. move Up press enter hero. move Down press enter hero. move Left press ent…" at bounding box center [455, 74] width 146 height 70
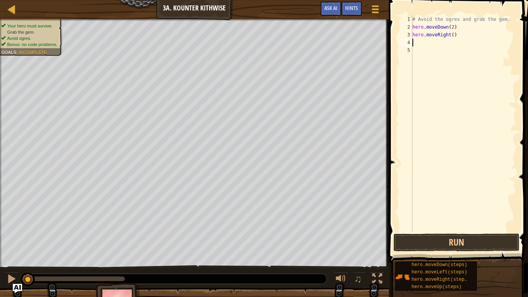
type textarea "move"
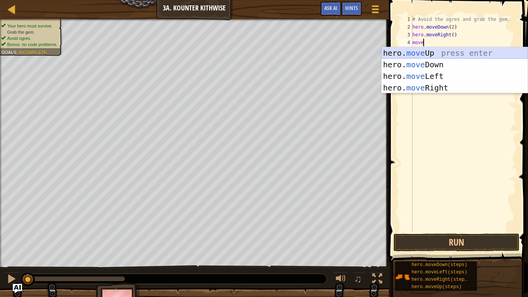
click at [446, 51] on div "hero. move Up press enter hero. move Down press enter hero. move Left press ent…" at bounding box center [455, 82] width 146 height 70
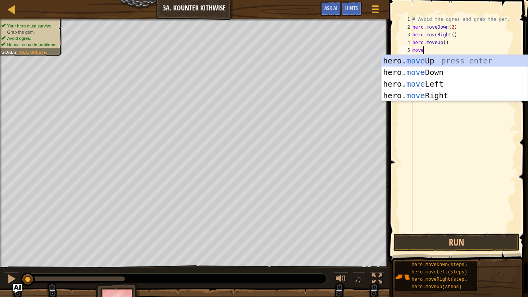
type textarea "move"
click at [443, 94] on div "hero. move Up press enter hero. move Down press enter hero. move Left press ent…" at bounding box center [455, 90] width 146 height 70
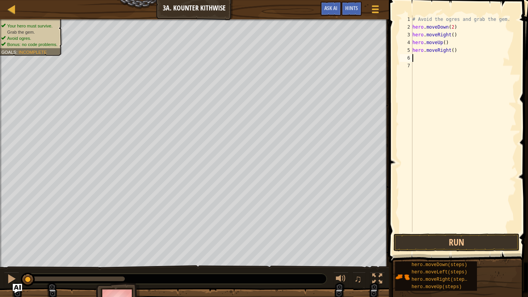
scroll to position [3, 0]
click at [465, 244] on button "Run" at bounding box center [457, 243] width 126 height 18
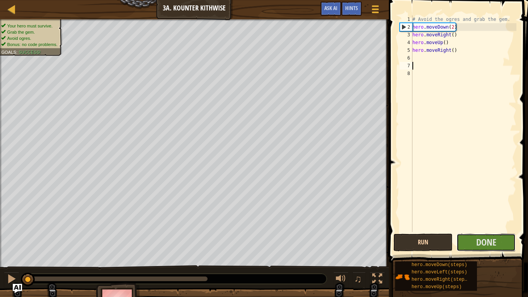
click at [465, 244] on button "Done" at bounding box center [486, 243] width 59 height 18
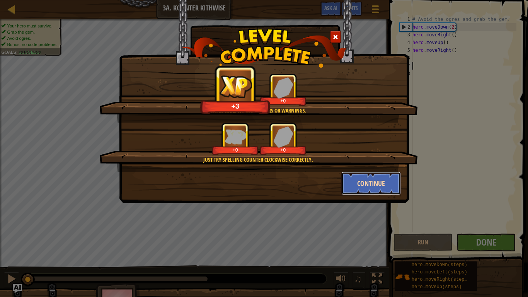
click at [369, 180] on button "Continue" at bounding box center [372, 183] width 60 height 23
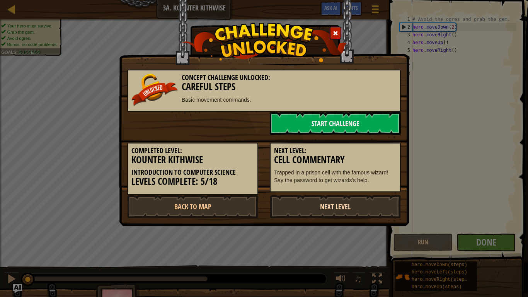
click at [332, 210] on link "Next Level" at bounding box center [335, 206] width 131 height 23
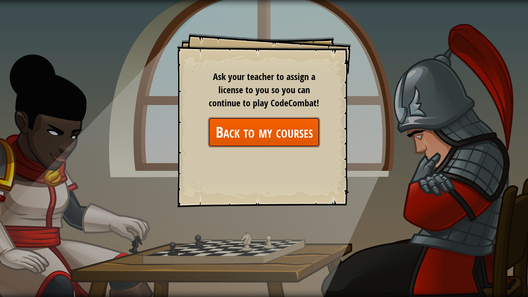
click at [277, 144] on link "Back to my courses" at bounding box center [264, 132] width 112 height 30
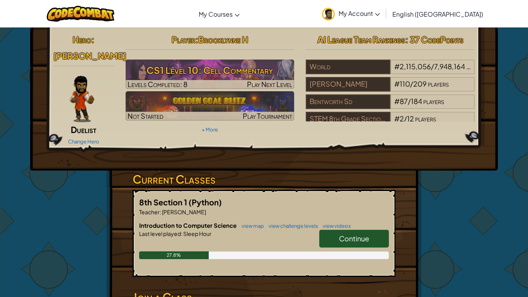
click at [351, 221] on h6 "Introduction to Computer Science view map view challenge levels view videos" at bounding box center [264, 225] width 250 height 9
click at [349, 230] on link "Continue" at bounding box center [355, 239] width 70 height 18
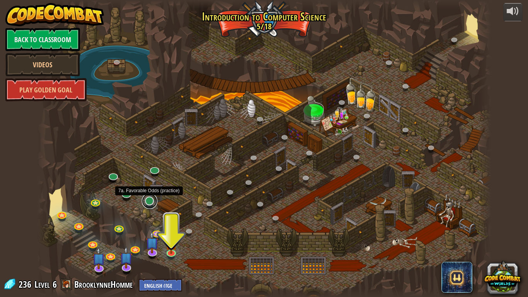
click at [149, 202] on link at bounding box center [149, 200] width 15 height 15
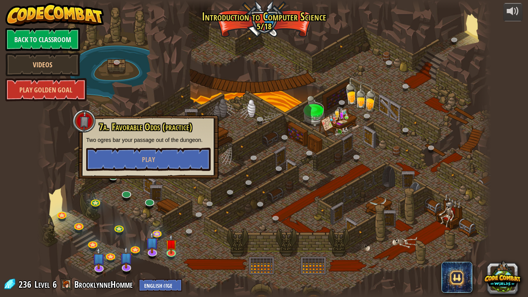
click at [116, 196] on div at bounding box center [264, 148] width 454 height 297
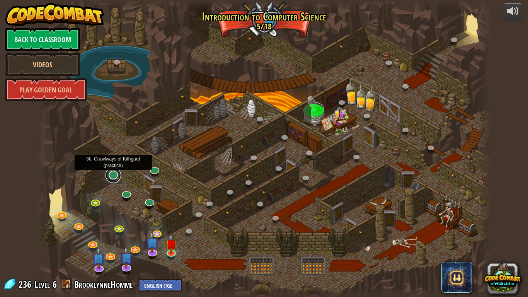
click at [115, 177] on link at bounding box center [113, 174] width 15 height 15
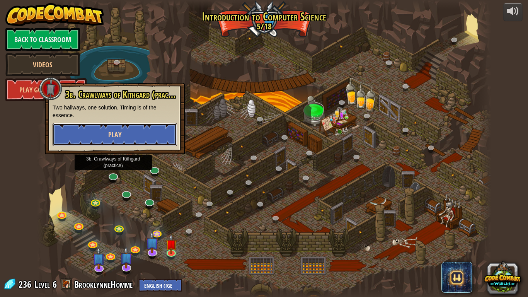
click at [128, 135] on button "Play" at bounding box center [115, 134] width 125 height 23
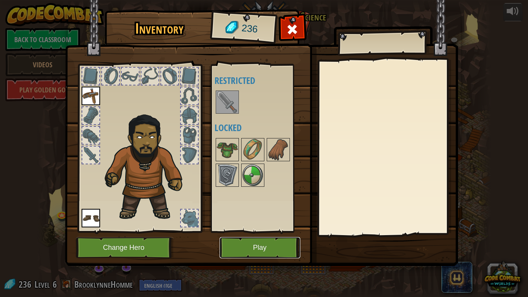
click at [247, 244] on button "Play" at bounding box center [260, 247] width 81 height 21
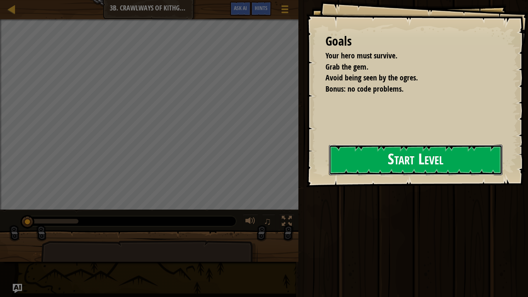
click at [355, 155] on button "Start Level" at bounding box center [416, 160] width 174 height 31
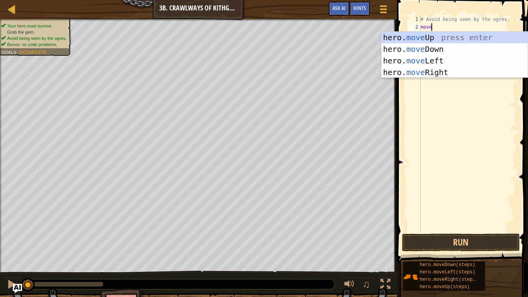
type textarea "mover"
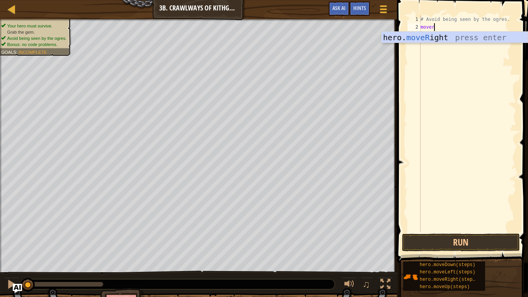
click at [434, 36] on div "hero. moveR ight press enter" at bounding box center [455, 49] width 146 height 35
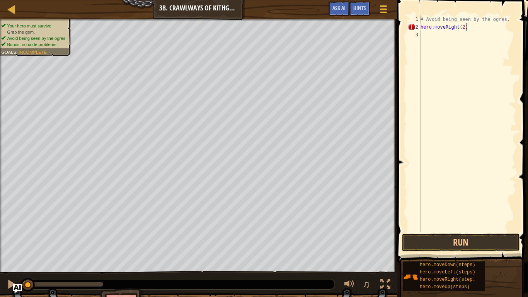
scroll to position [3, 6]
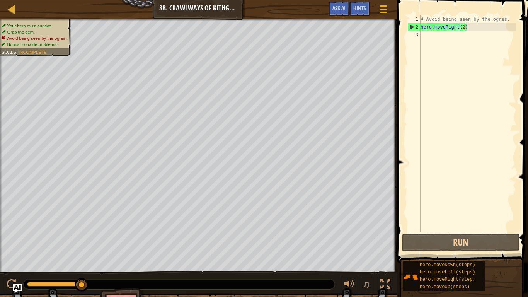
click at [475, 28] on div "# Avoid being seen by the ogres. hero . moveRight ( 2 )" at bounding box center [467, 131] width 97 height 232
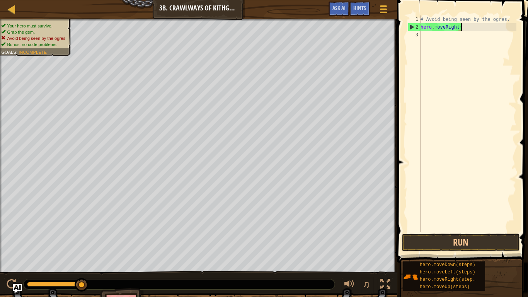
scroll to position [3, 5]
type textarea "hero.moveRight()"
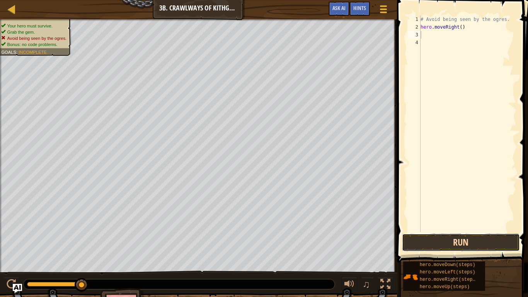
click at [490, 244] on button "Run" at bounding box center [461, 243] width 118 height 18
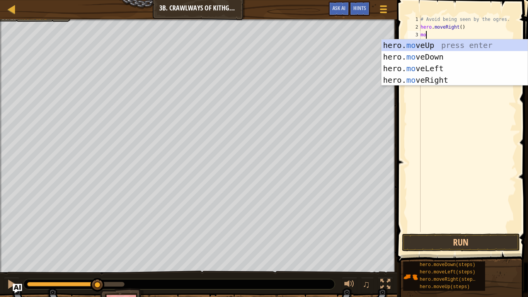
scroll to position [3, 1]
type textarea "move"
click at [441, 83] on div "hero. move Up press enter hero. move Down press enter hero. move Left press ent…" at bounding box center [455, 74] width 146 height 70
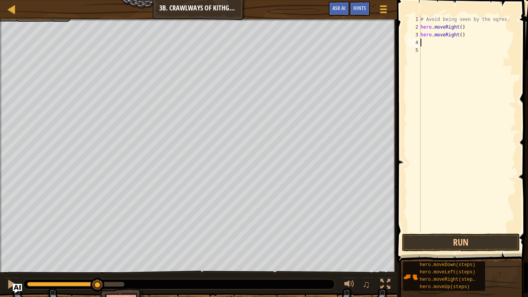
scroll to position [3, 0]
click at [443, 244] on button "Run" at bounding box center [461, 243] width 118 height 18
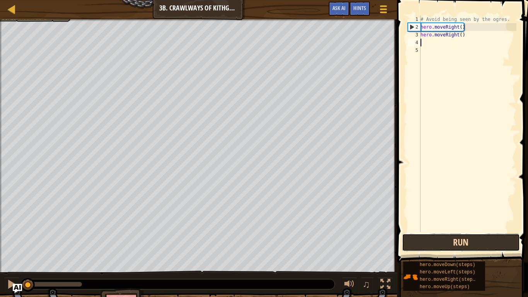
click at [439, 242] on button "Run" at bounding box center [461, 243] width 118 height 18
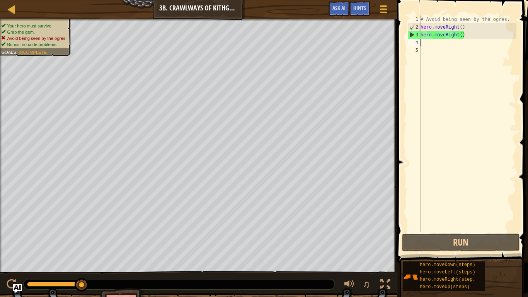
click at [470, 38] on div "# Avoid being seen by the ogres. hero . moveRight ( ) hero . moveRight ( )" at bounding box center [467, 131] width 97 height 232
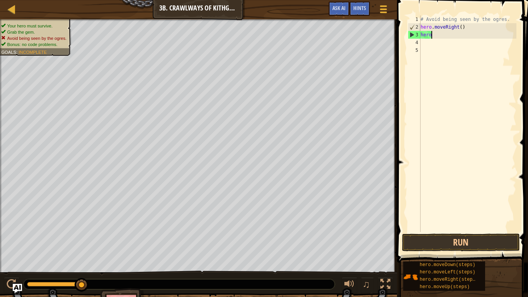
type textarea "h"
type textarea "s"
type textarea "w"
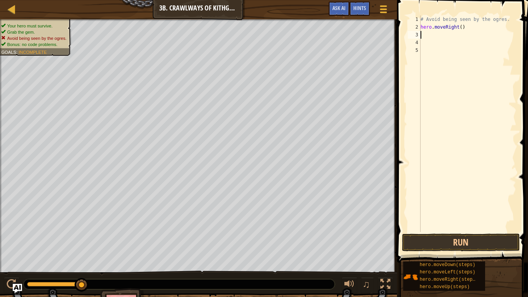
type textarea "w"
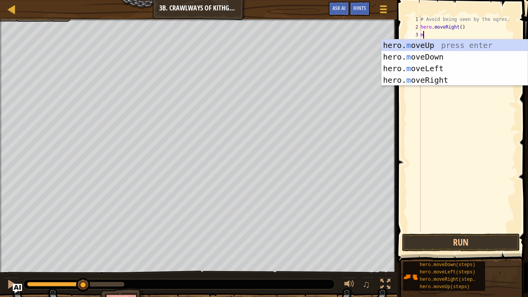
type textarea "move"
click at [440, 70] on div "hero. move Up press enter hero. move Down press enter hero. move Left press ent…" at bounding box center [455, 74] width 146 height 70
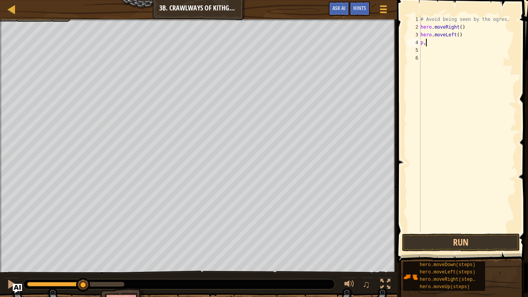
scroll to position [3, 0]
type textarea "p"
type textarea "m"
type textarea "mo"
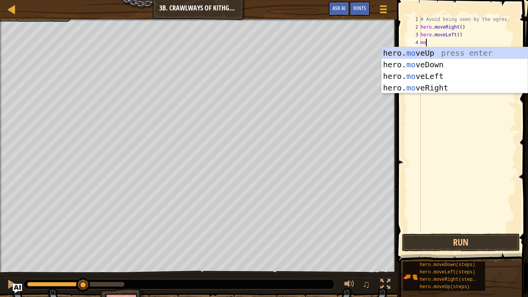
scroll to position [3, 0]
click at [439, 89] on div "hero. mo veUp press enter hero. mo veDown press enter hero. mo veLeft press ent…" at bounding box center [455, 82] width 146 height 70
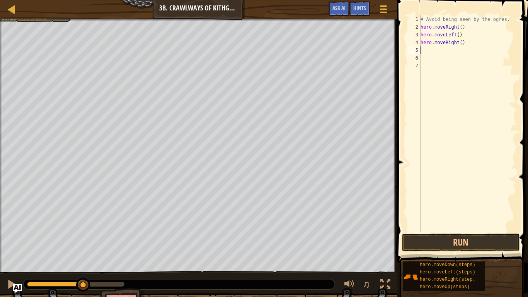
click at [475, 44] on div "# Avoid being seen by the ogres. hero . moveRight ( ) hero . moveLeft ( ) hero …" at bounding box center [467, 131] width 97 height 232
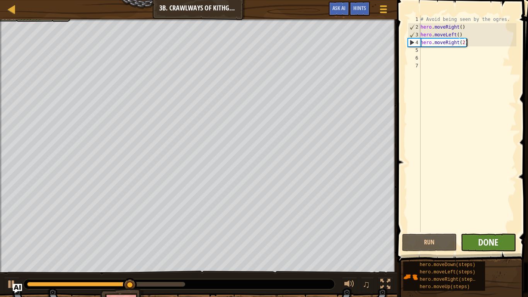
type textarea "hero.moveRight(2)"
click at [480, 244] on span "Done" at bounding box center [488, 242] width 20 height 12
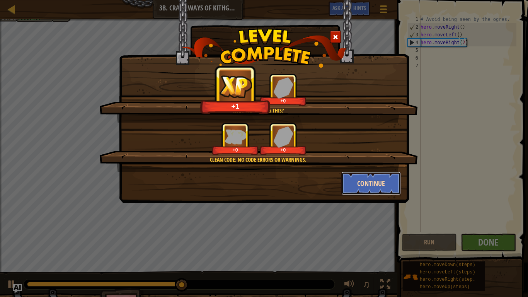
click at [356, 173] on button "Continue" at bounding box center [372, 183] width 60 height 23
